Goal: Find specific page/section: Find specific page/section

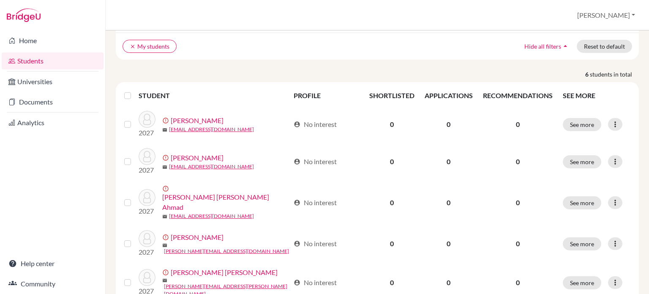
scroll to position [60, 0]
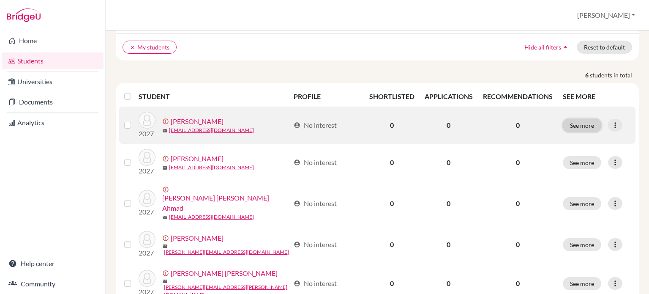
click at [587, 121] on button "See more" at bounding box center [582, 125] width 38 height 13
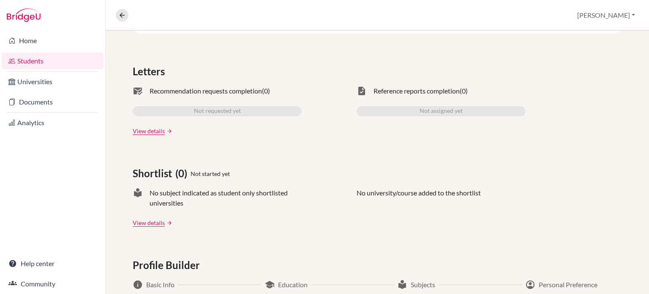
scroll to position [241, 0]
